Goal: Task Accomplishment & Management: Manage account settings

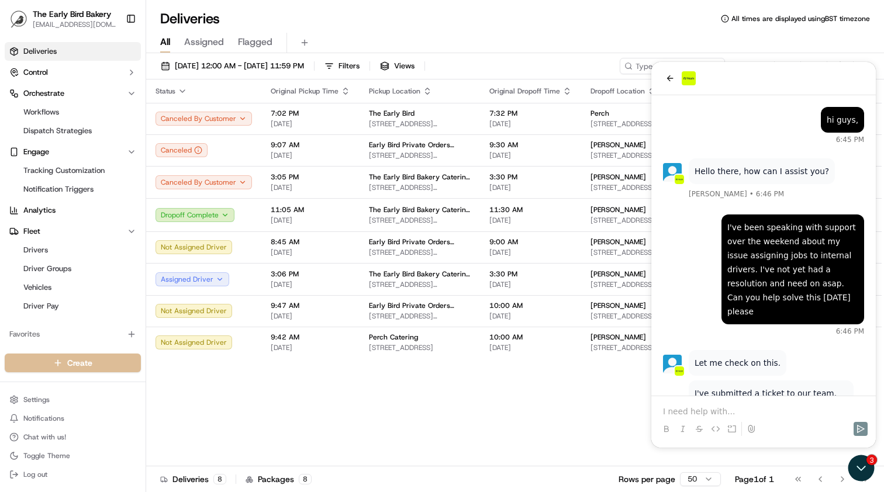
scroll to position [1183, 0]
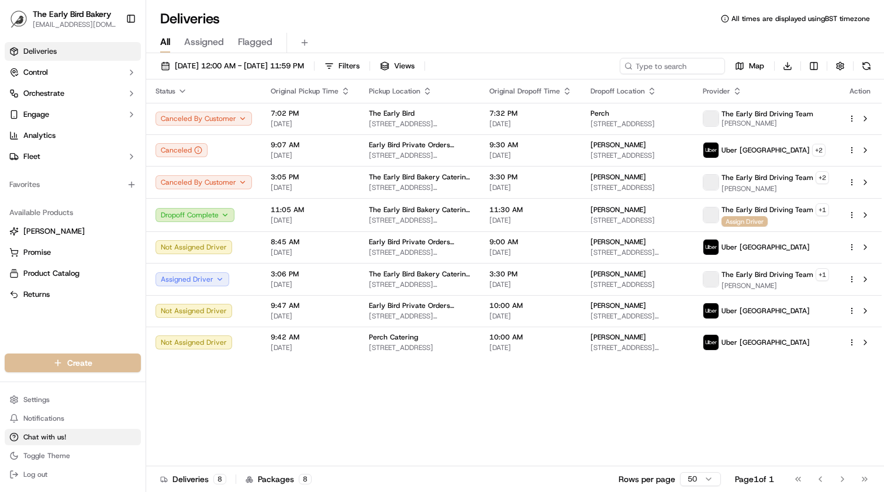
click at [69, 435] on button "Chat with us!" at bounding box center [73, 437] width 136 height 16
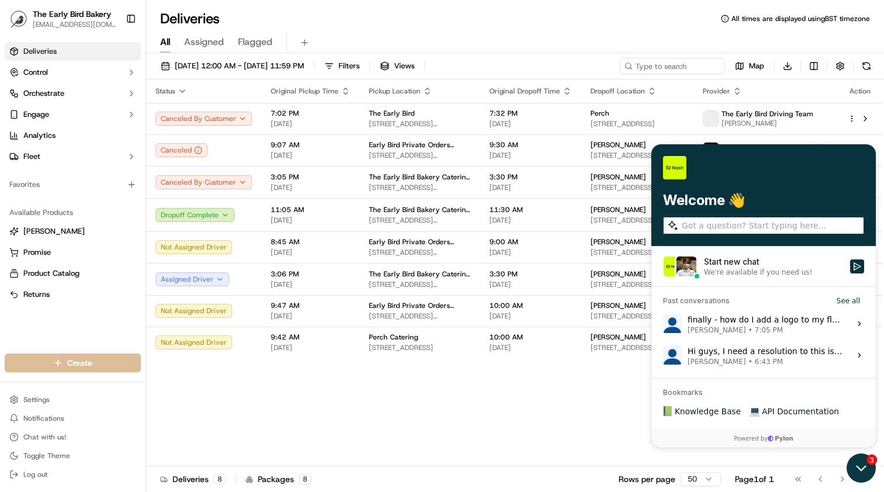
drag, startPoint x: 859, startPoint y: 467, endPoint x: 1560, endPoint y: 910, distance: 829.1
click at [859, 467] on icon "Open customer support" at bounding box center [860, 467] width 29 height 29
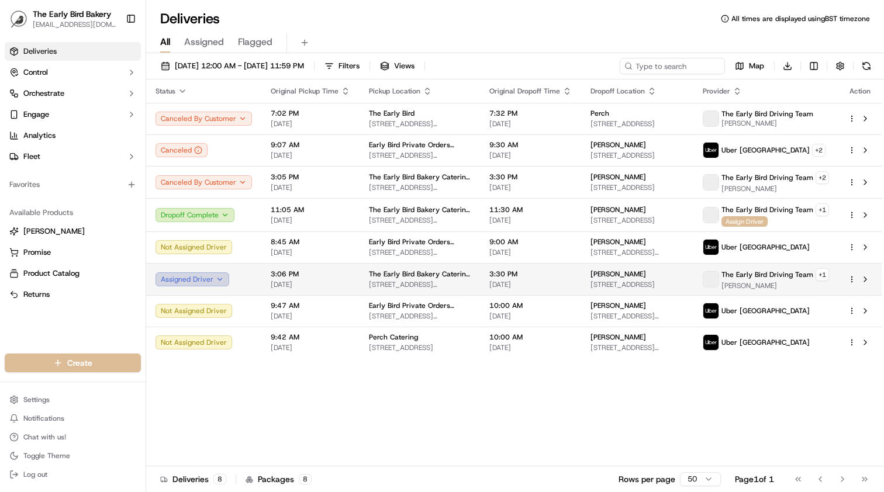
click at [220, 277] on button "Assigned Driver" at bounding box center [192, 279] width 74 height 14
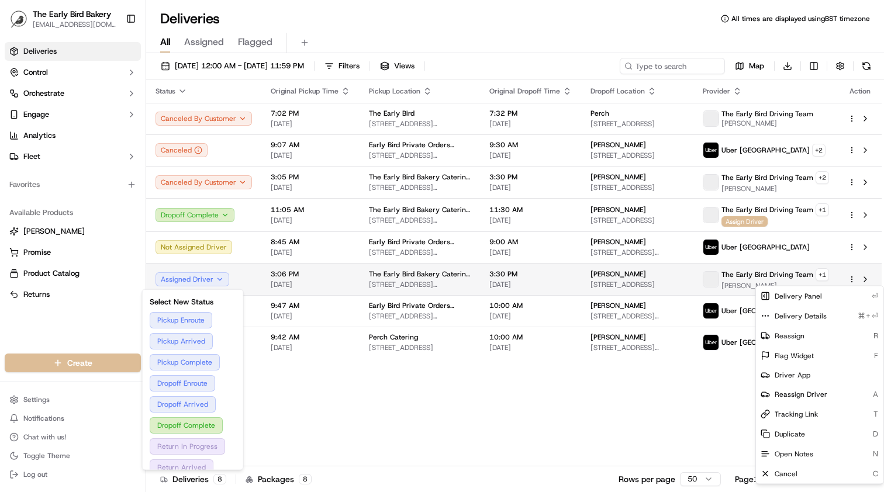
click at [853, 277] on html "The Early Bird Bakery [EMAIL_ADDRESS][DOMAIN_NAME] Toggle Sidebar Deliveries Co…" at bounding box center [442, 246] width 884 height 492
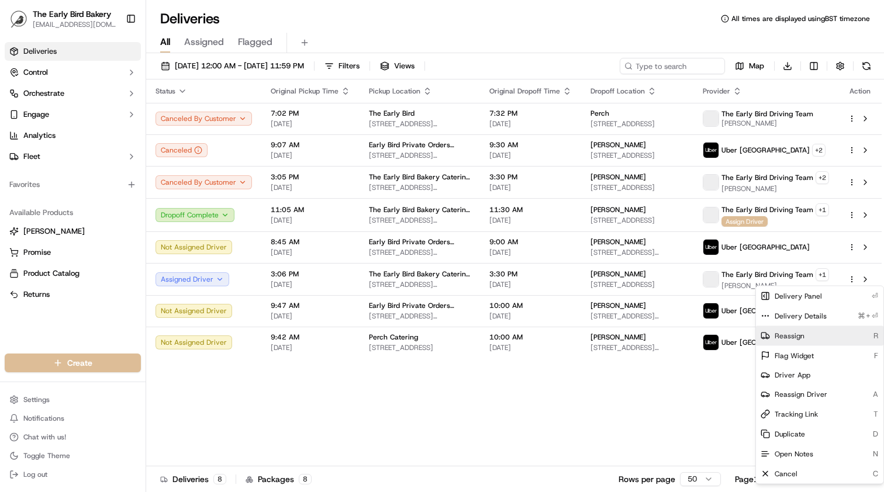
click at [815, 337] on div "Reassign R" at bounding box center [819, 336] width 127 height 20
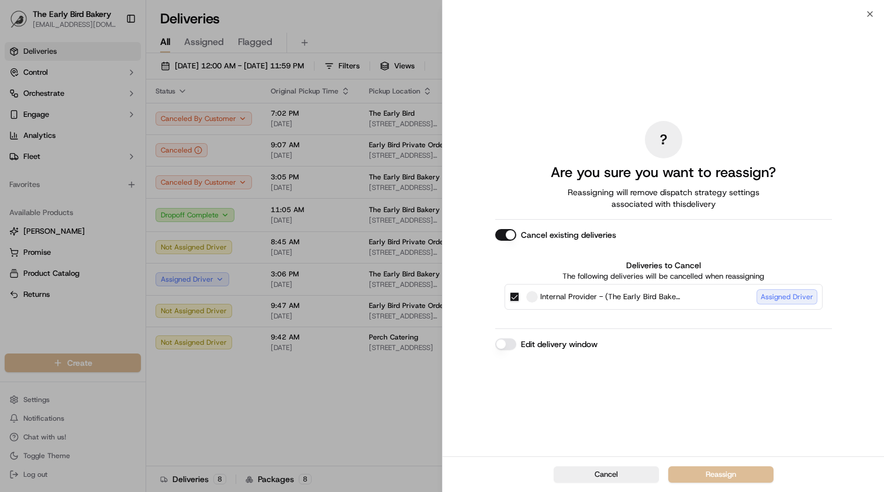
click at [773, 295] on div "Assigned Driver" at bounding box center [786, 296] width 61 height 15
click at [519, 295] on button "Internal Provider - (The Early Bird Bakery) Assigned Driver" at bounding box center [514, 296] width 9 height 9
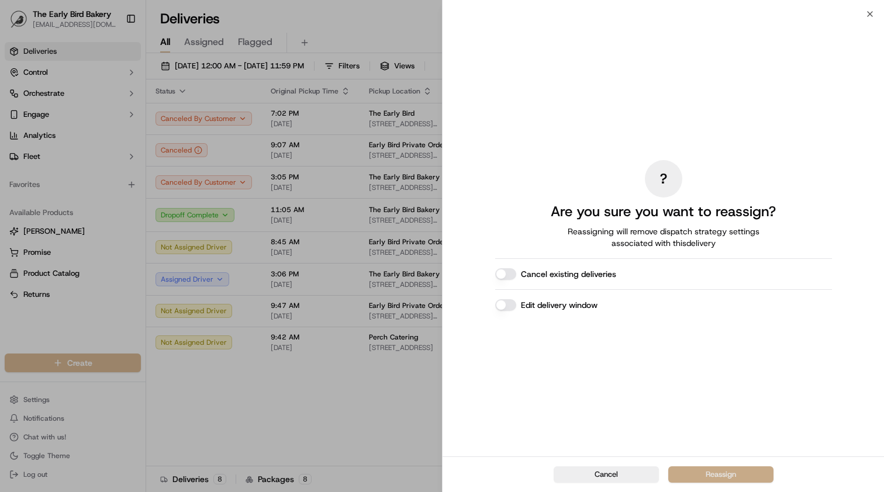
click at [708, 475] on button "Reassign" at bounding box center [720, 474] width 105 height 16
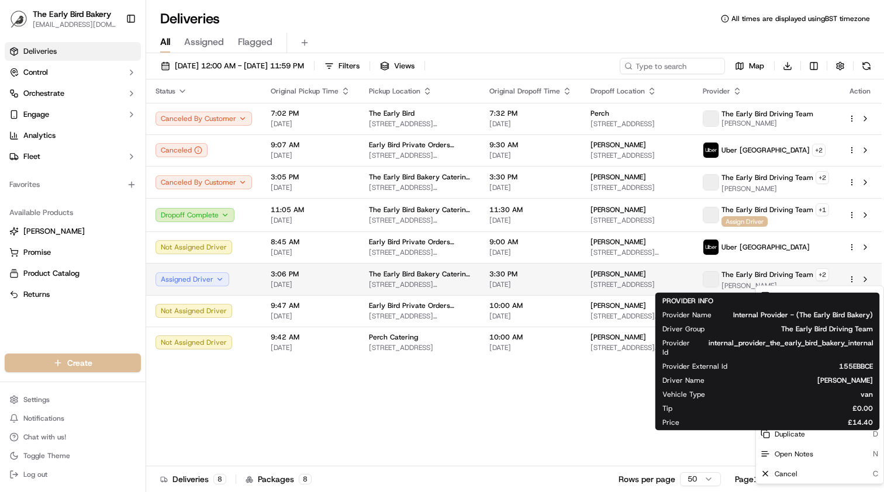
click at [713, 278] on span at bounding box center [710, 279] width 15 height 15
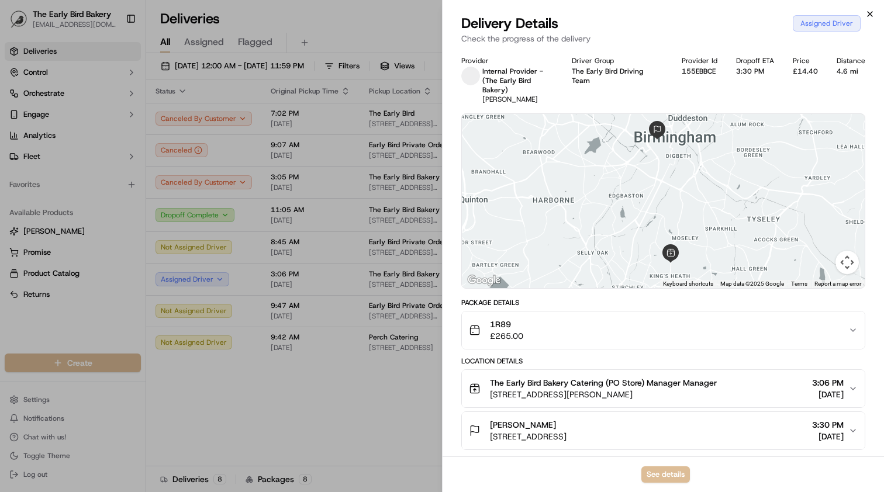
click at [871, 15] on icon "button" at bounding box center [869, 13] width 9 height 9
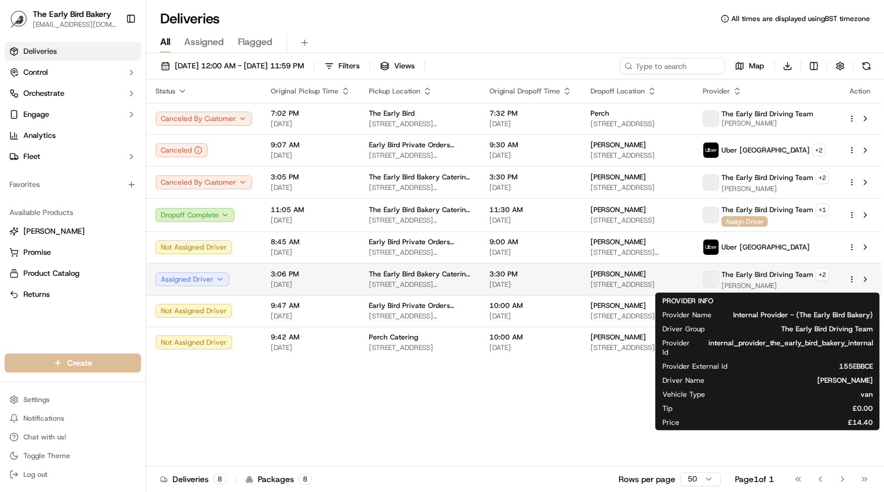
click at [715, 282] on span at bounding box center [710, 279] width 15 height 15
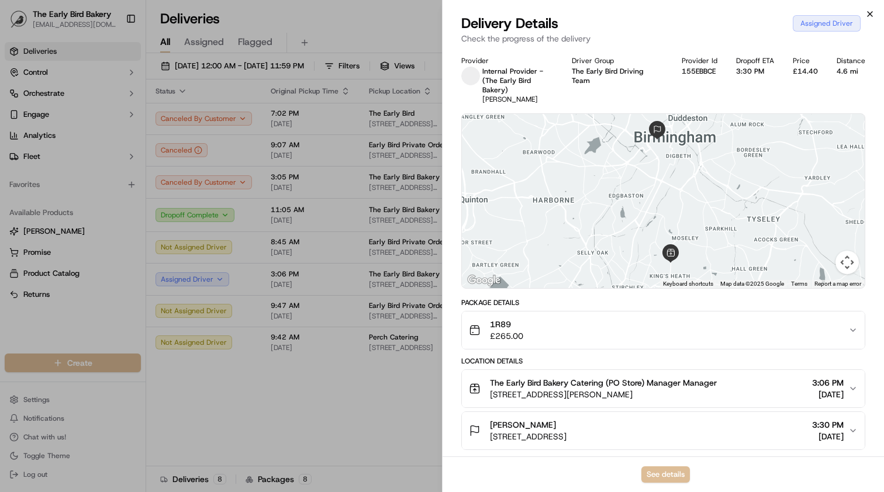
click at [866, 16] on icon "button" at bounding box center [869, 13] width 9 height 9
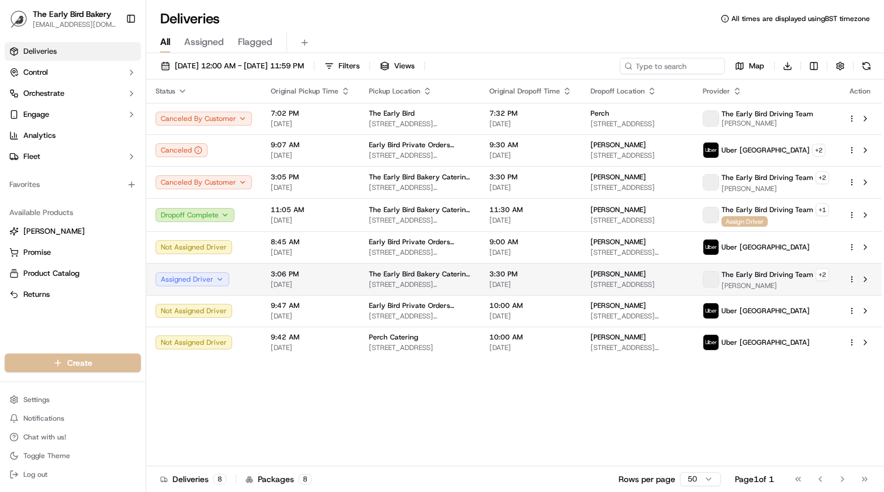
click at [850, 278] on html "The Early Bird Bakery [EMAIL_ADDRESS][DOMAIN_NAME] Toggle Sidebar Deliveries Co…" at bounding box center [442, 246] width 884 height 492
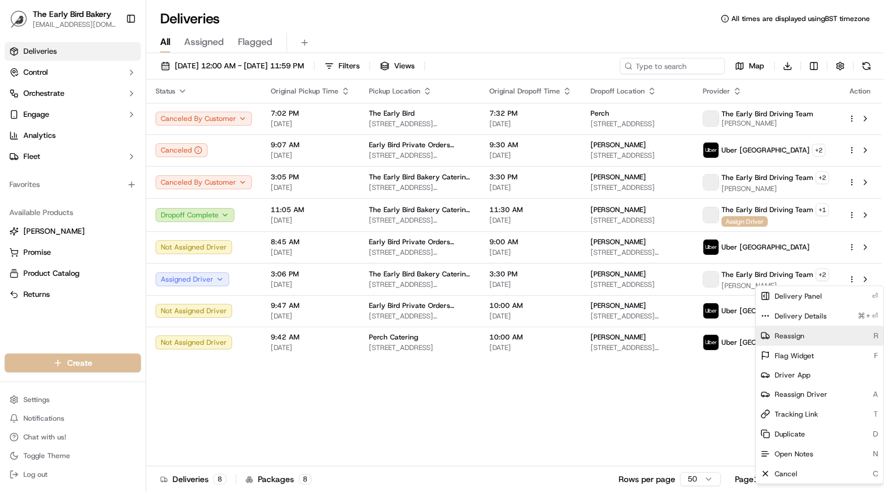
click at [801, 336] on span "Reassign" at bounding box center [789, 335] width 30 height 9
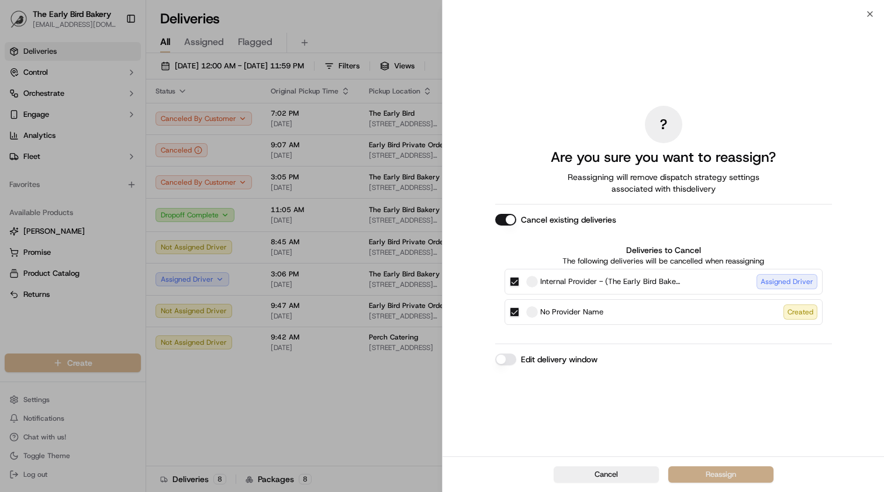
click at [705, 476] on button "Reassign" at bounding box center [720, 474] width 105 height 16
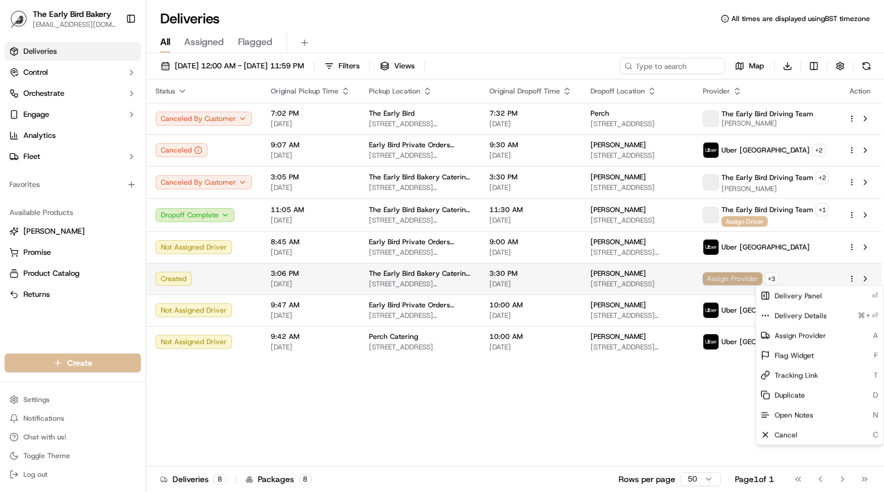
click at [720, 278] on span "Assign Provider" at bounding box center [732, 278] width 60 height 13
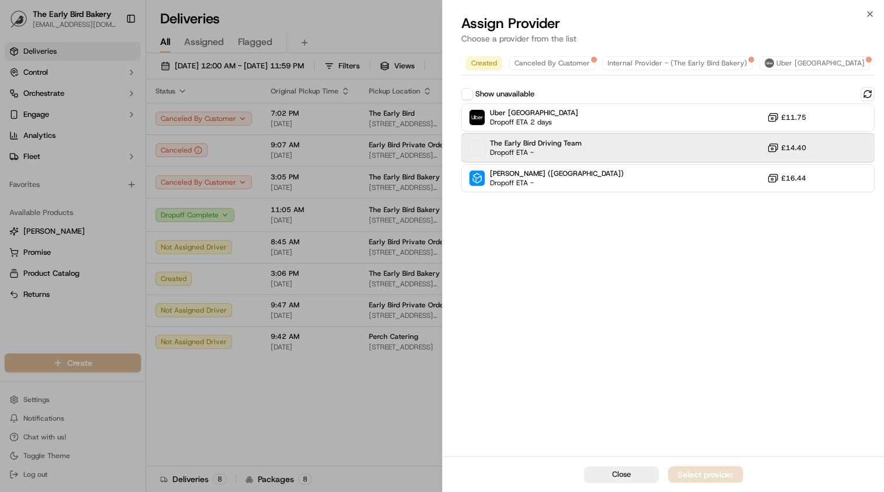
click at [562, 150] on span "Dropoff ETA -" at bounding box center [531, 152] width 82 height 9
click at [726, 469] on div "Assign Provider" at bounding box center [705, 475] width 57 height 12
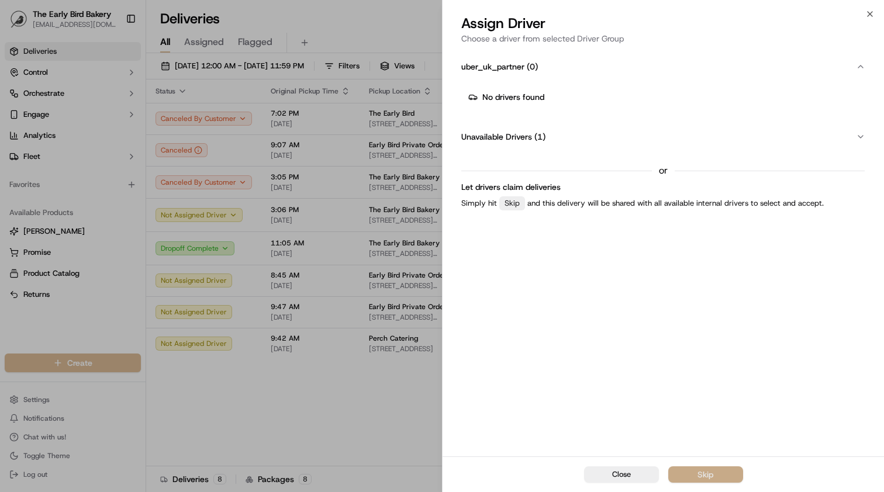
click at [695, 471] on button "Skip" at bounding box center [705, 474] width 75 height 16
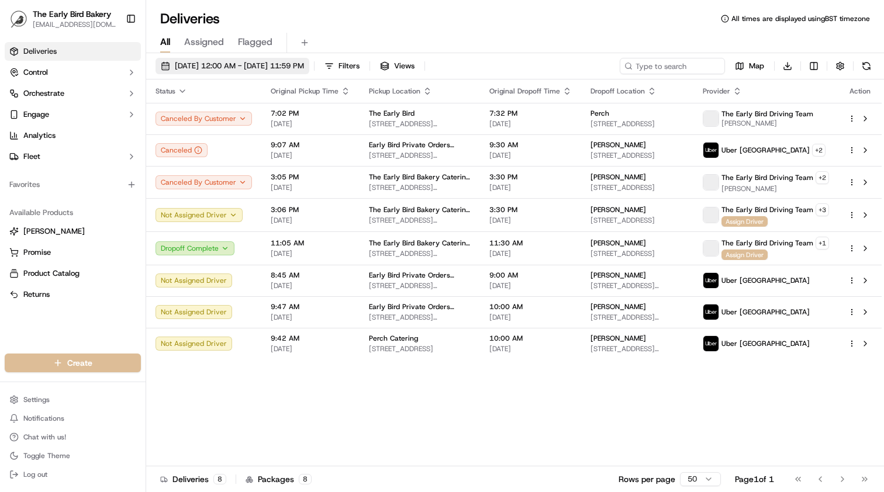
click at [270, 64] on span "[DATE] 12:00 AM - [DATE] 11:59 PM" at bounding box center [239, 66] width 129 height 11
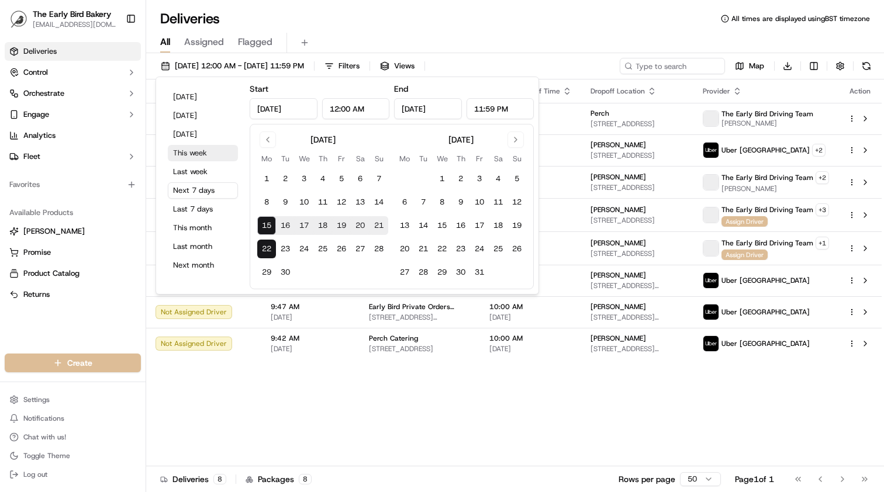
click at [220, 155] on button "This week" at bounding box center [203, 153] width 70 height 16
type input "[DATE]"
click at [220, 155] on button "This week" at bounding box center [203, 153] width 70 height 16
click at [299, 458] on div "Status Original Pickup Time Pickup Location Original Dropoff Time Dropoff Locat…" at bounding box center [513, 272] width 735 height 387
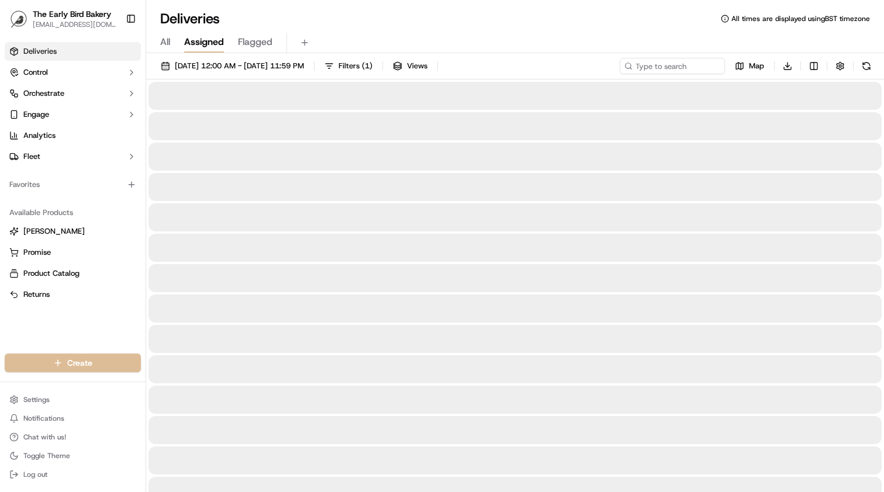
click at [185, 34] on button "Assigned" at bounding box center [204, 43] width 40 height 20
click at [165, 43] on span "All" at bounding box center [165, 42] width 10 height 14
click at [254, 42] on span "Flagged" at bounding box center [255, 42] width 34 height 14
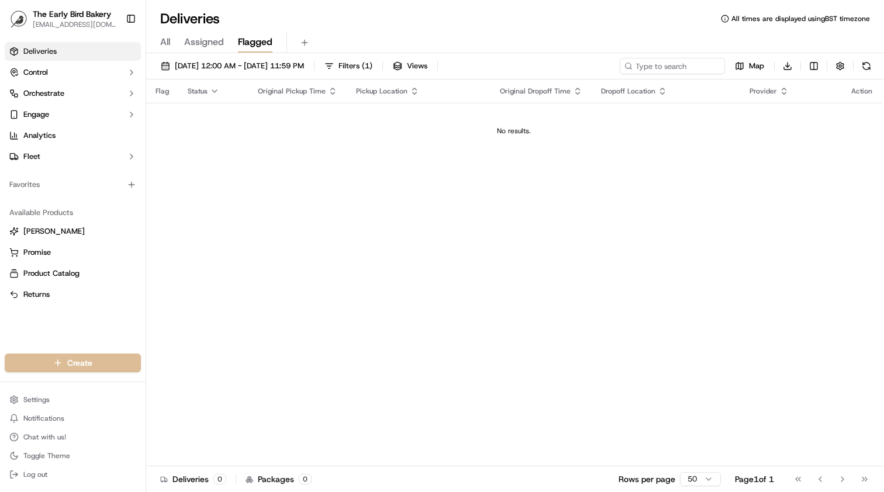
click at [164, 43] on span "All" at bounding box center [165, 42] width 10 height 14
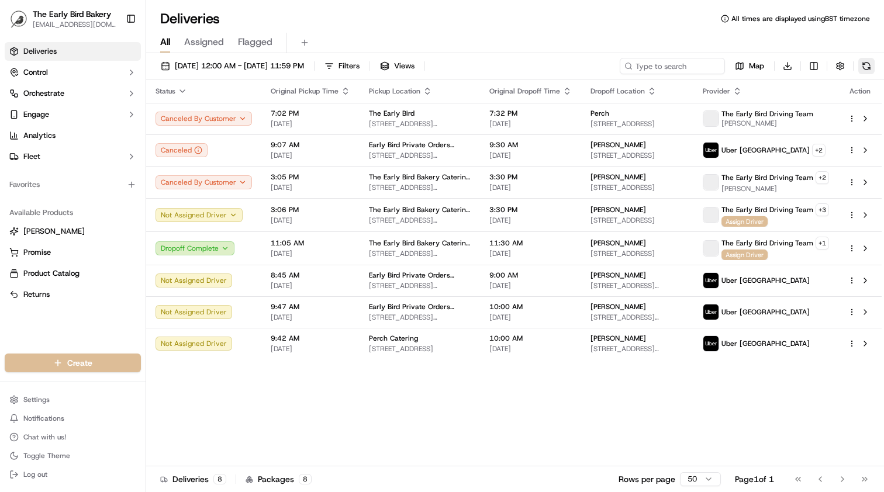
click at [868, 61] on button at bounding box center [866, 66] width 16 height 16
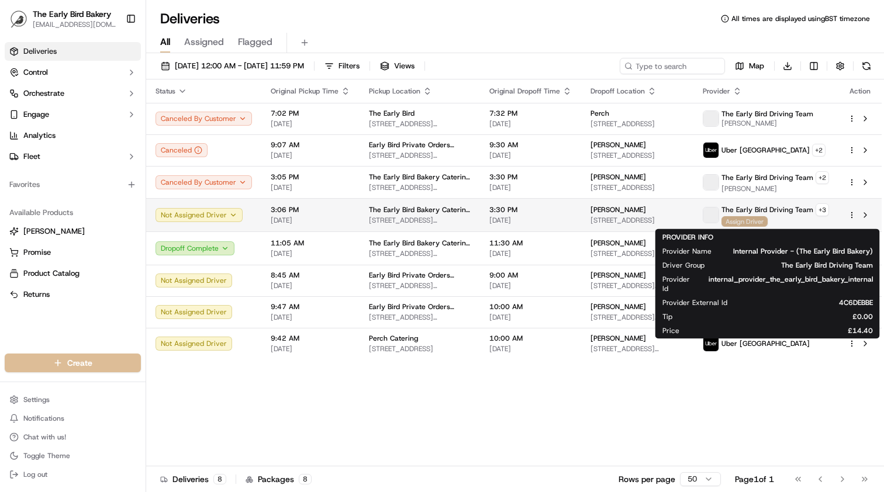
click at [748, 225] on span "Assign Driver" at bounding box center [744, 221] width 46 height 11
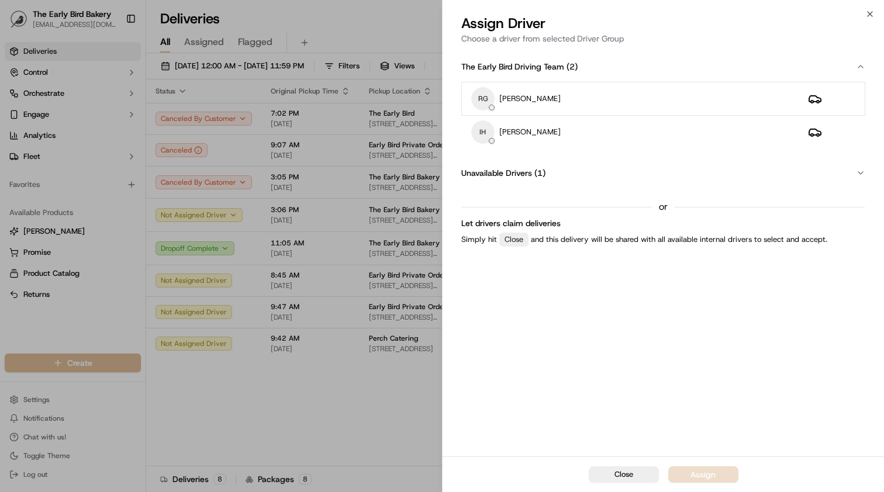
click at [534, 171] on span "( 1 )" at bounding box center [539, 173] width 11 height 12
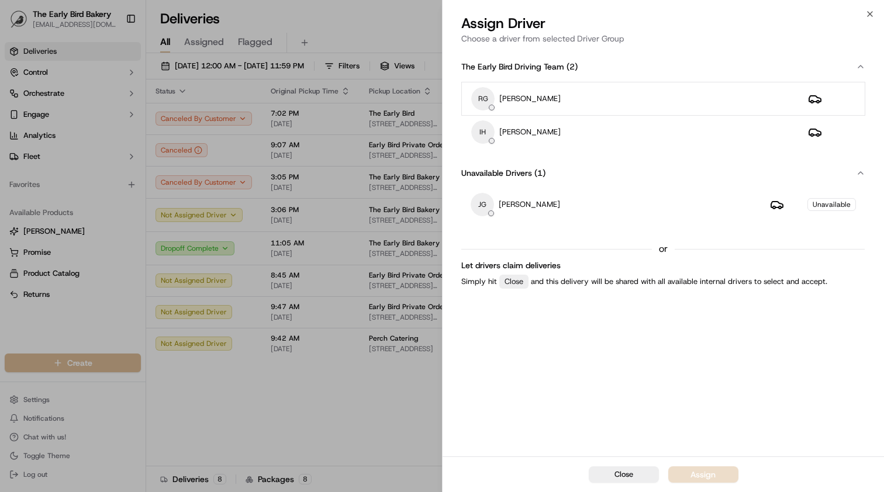
click at [534, 171] on span "( 1 )" at bounding box center [539, 173] width 11 height 12
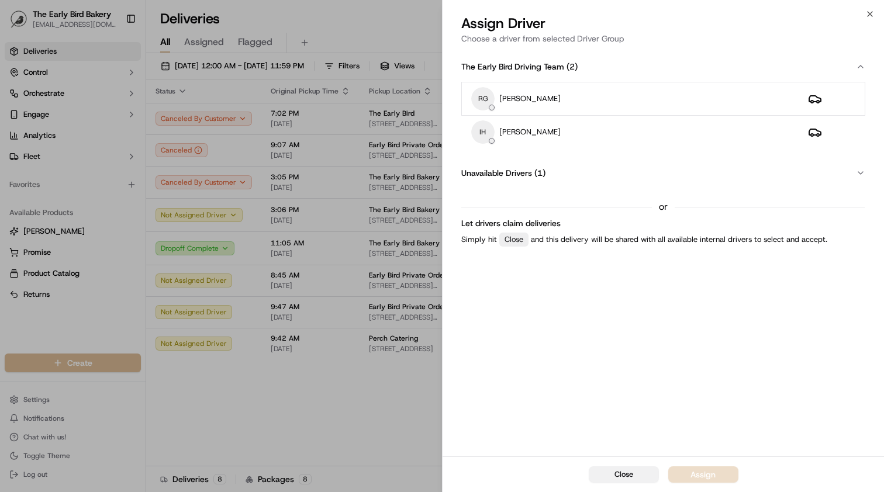
click at [633, 467] on button "Close" at bounding box center [623, 474] width 70 height 16
